Goal: Understand process/instructions: Learn how to perform a task or action

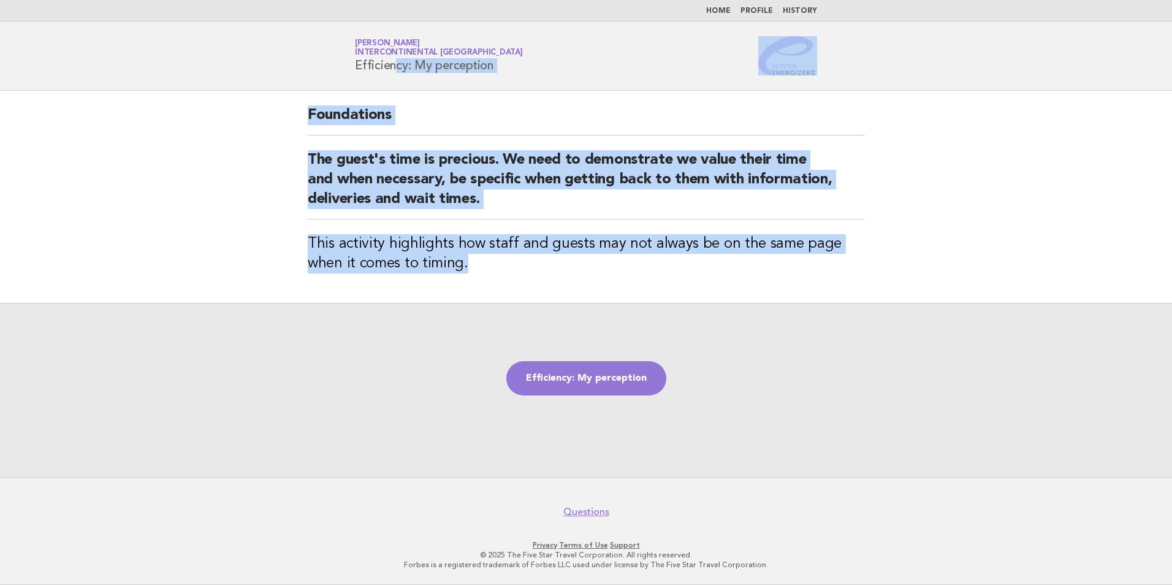
drag, startPoint x: 459, startPoint y: 270, endPoint x: 355, endPoint y: 72, distance: 223.5
click at [355, 72] on body "Home Profile History Service Energizers Janice Lasangue InterContinental Doha B…" at bounding box center [586, 292] width 1172 height 585
copy body "Efficiency: My perception Foundations The guest's time is precious. We need to …"
click at [590, 375] on link "Efficiency: My perception" at bounding box center [586, 378] width 160 height 34
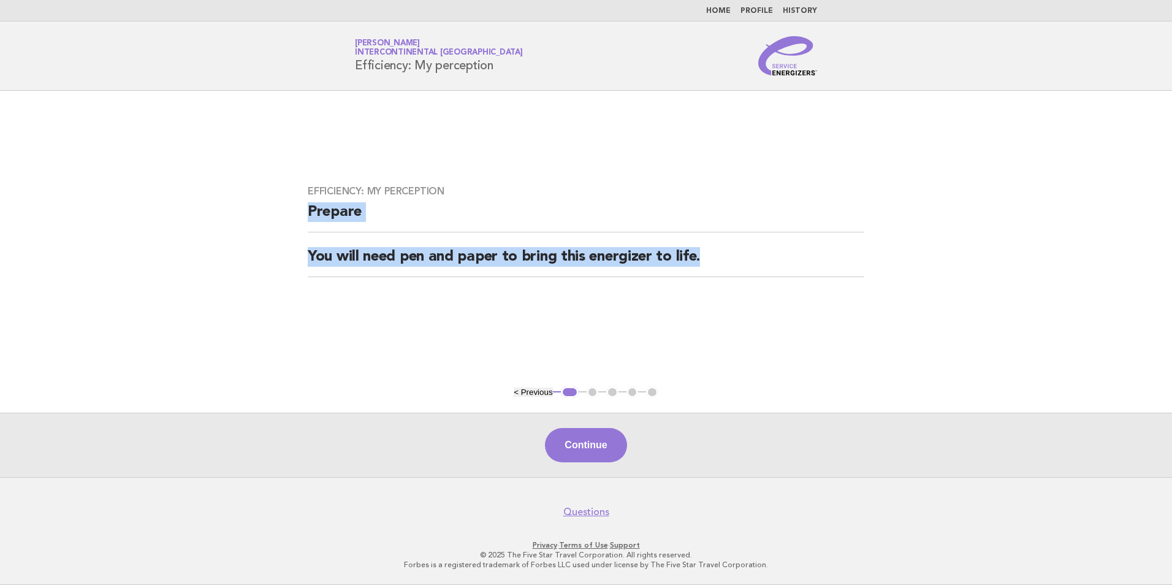
drag, startPoint x: 710, startPoint y: 253, endPoint x: 311, endPoint y: 225, distance: 400.1
click at [311, 225] on div "Efficiency: My perception Prepare You will need pen and paper to bring this ene…" at bounding box center [586, 238] width 586 height 136
copy div "Prepare You will need pen and paper to bring this energizer to life."
click at [596, 446] on button "Continue" at bounding box center [586, 445] width 82 height 34
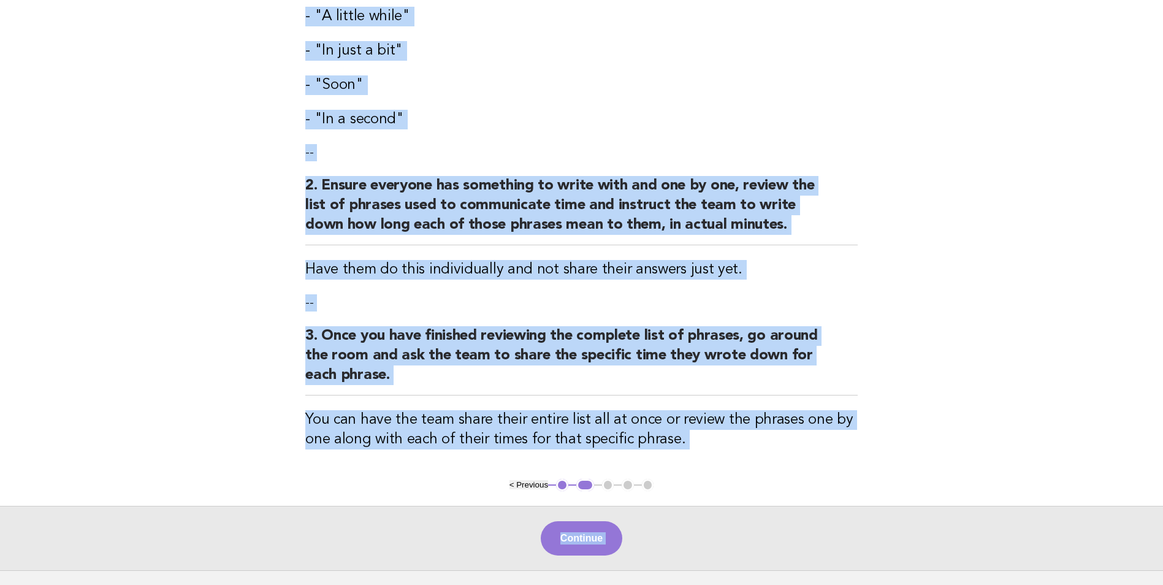
scroll to position [421, 0]
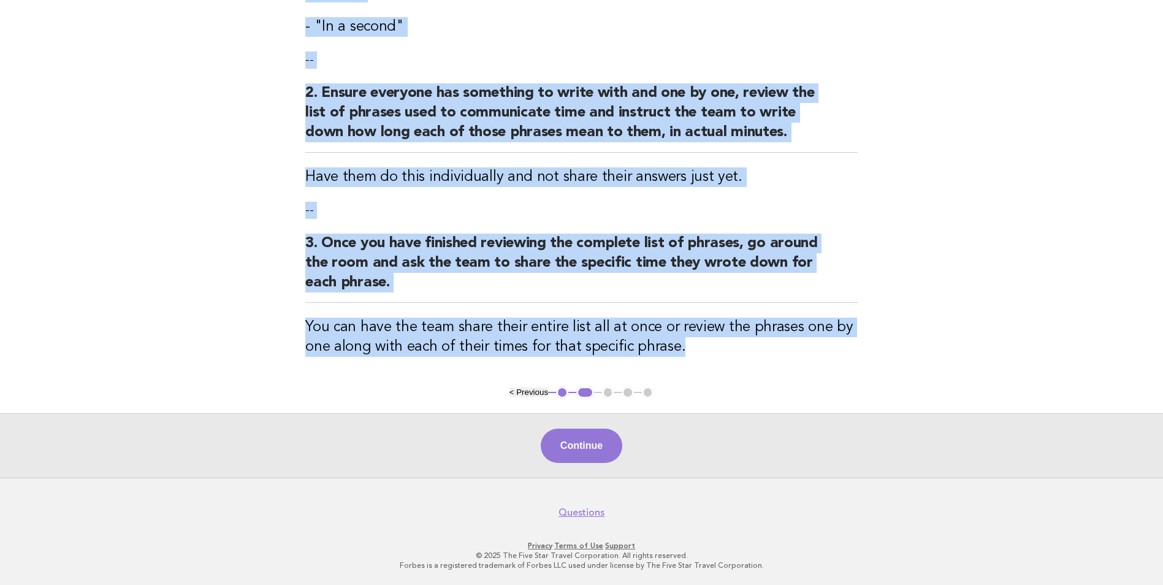
drag, startPoint x: 304, startPoint y: 127, endPoint x: 802, endPoint y: 355, distance: 548.2
click at [802, 355] on div "Efficiency: My perception Activity 1. Make a list of phrases that reference tim…" at bounding box center [582, 28] width 582 height 716
copy div "Activity 1. Make a list of phrases that reference time that we commonly share w…"
click at [579, 445] on button "Continue" at bounding box center [582, 446] width 82 height 34
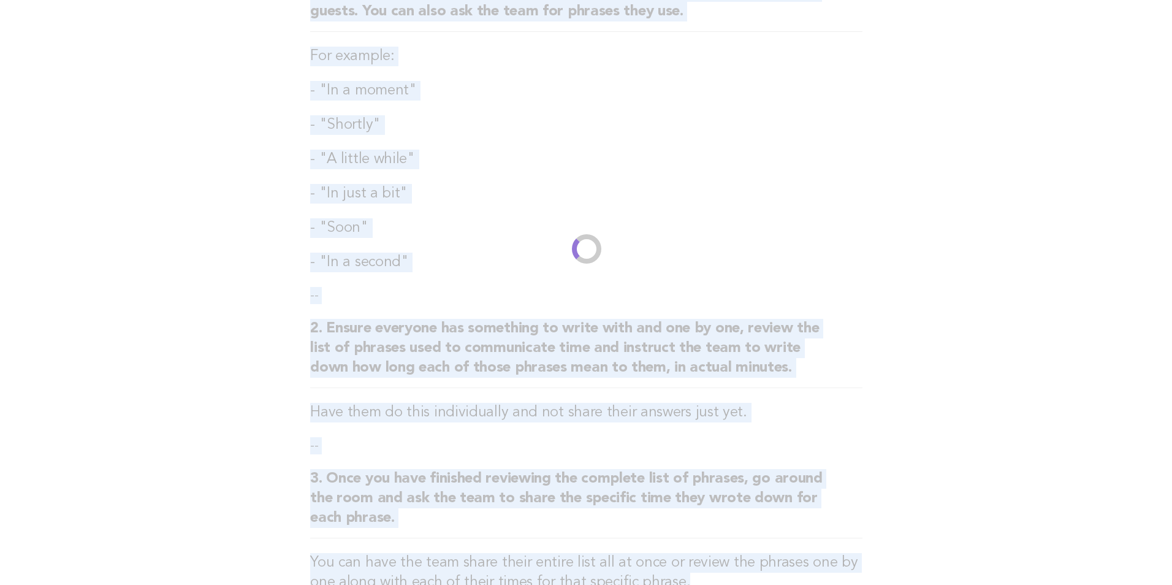
scroll to position [0, 0]
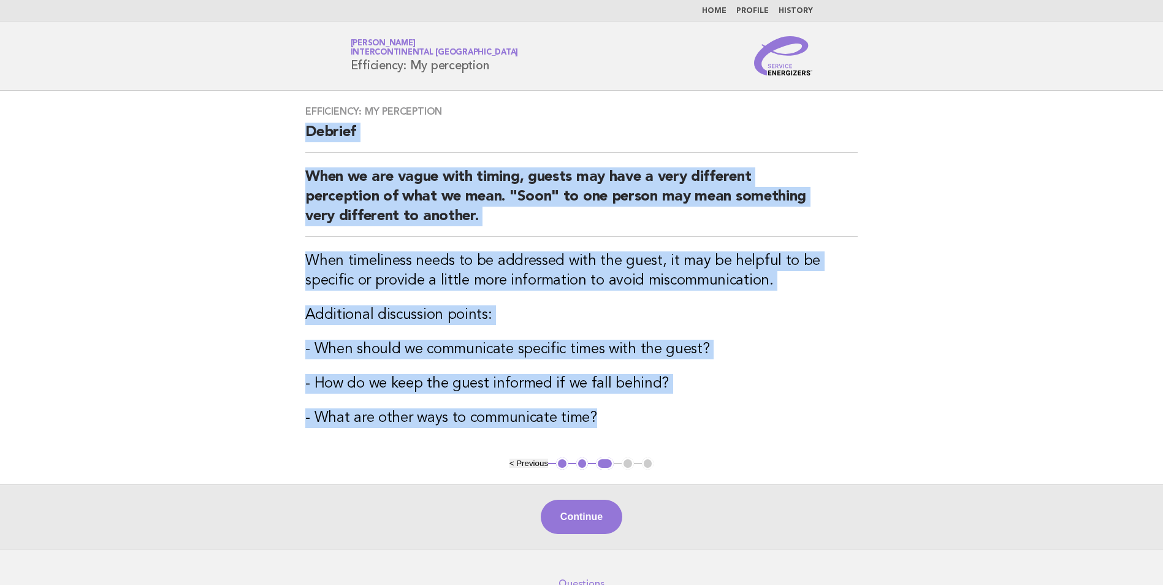
drag, startPoint x: 600, startPoint y: 422, endPoint x: 307, endPoint y: 139, distance: 407.2
click at [307, 139] on div "Efficiency: My perception Debrief When we are vague with timing, guests may hav…" at bounding box center [582, 274] width 582 height 367
copy div "Debrief When we are vague with timing, guests may have a very different percept…"
click at [591, 513] on button "Continue" at bounding box center [582, 517] width 82 height 34
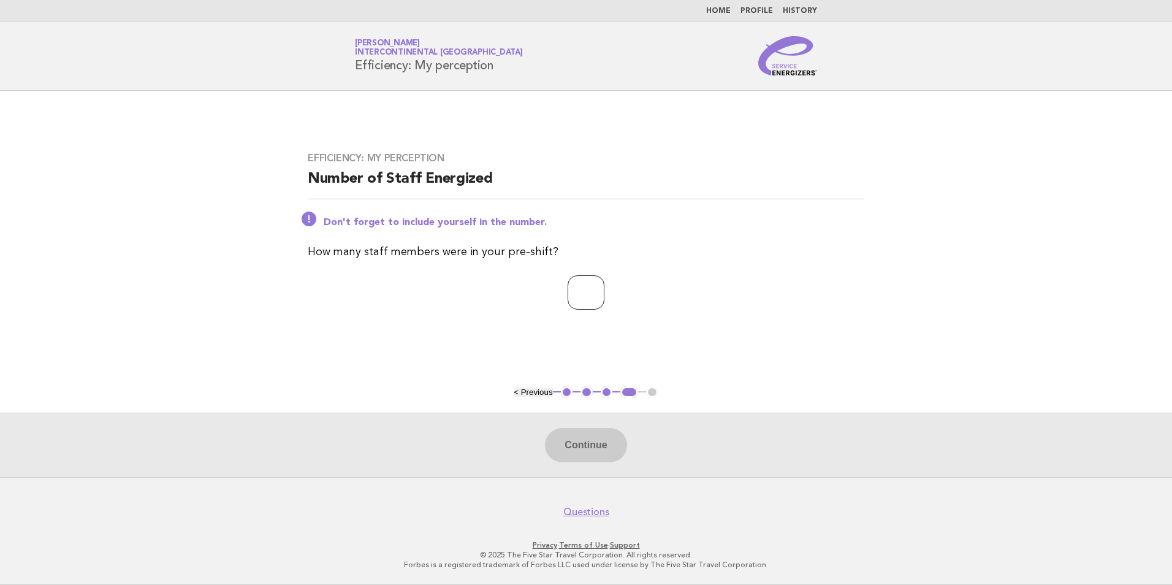
click at [574, 292] on input "number" at bounding box center [586, 292] width 37 height 34
type input "**"
click at [592, 432] on button "Continue" at bounding box center [586, 445] width 82 height 34
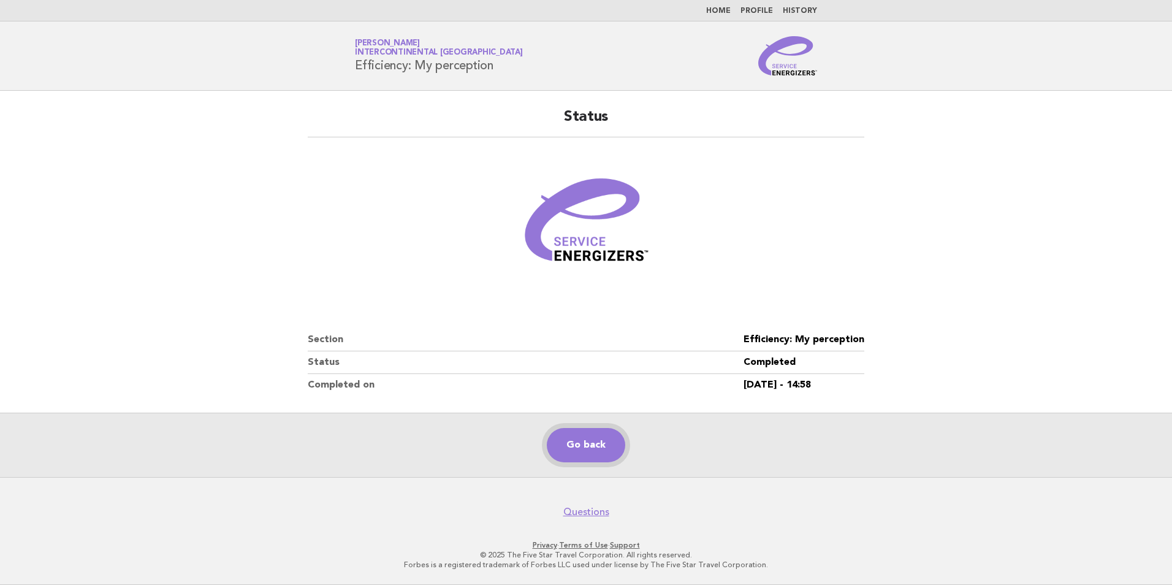
click at [592, 449] on link "Go back" at bounding box center [586, 445] width 78 height 34
